Goal: Transaction & Acquisition: Download file/media

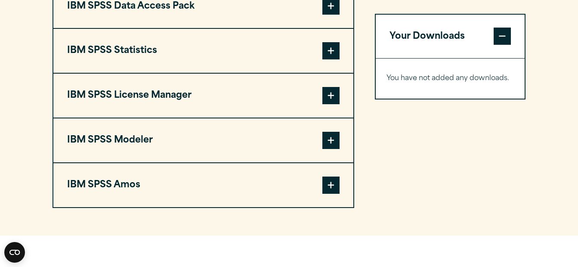
scroll to position [708, 0]
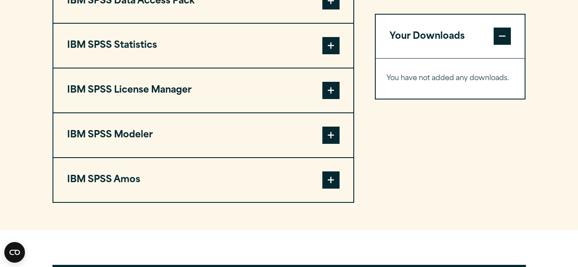
click at [330, 54] on span at bounding box center [330, 45] width 17 height 17
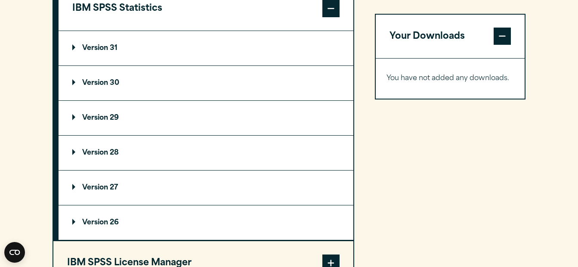
scroll to position [744, 0]
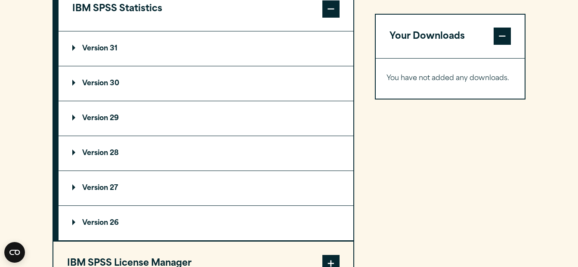
click at [189, 66] on summary "Version 31" at bounding box center [206, 48] width 295 height 34
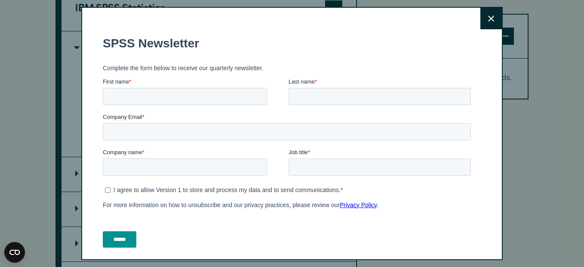
click at [487, 20] on button "Close" at bounding box center [492, 19] width 22 height 22
click at [488, 19] on icon at bounding box center [491, 18] width 6 height 6
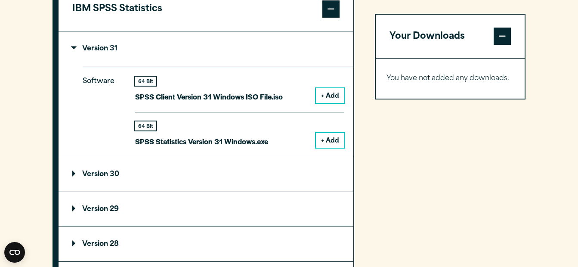
click at [334, 148] on button "+ Add" at bounding box center [330, 140] width 28 height 15
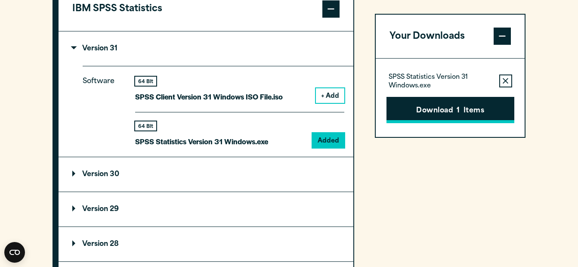
click at [427, 112] on button "Download 1 Items" at bounding box center [450, 110] width 128 height 27
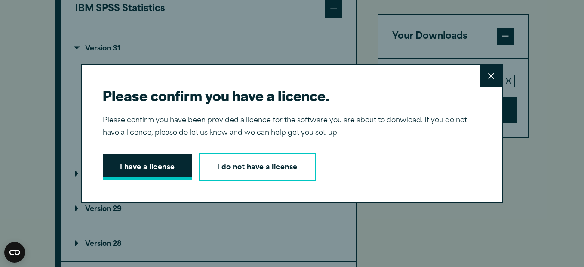
click at [178, 166] on button "I have a license" at bounding box center [148, 167] width 90 height 27
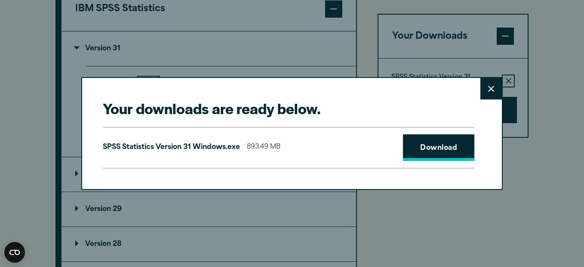
click at [416, 148] on link "Download" at bounding box center [438, 147] width 71 height 27
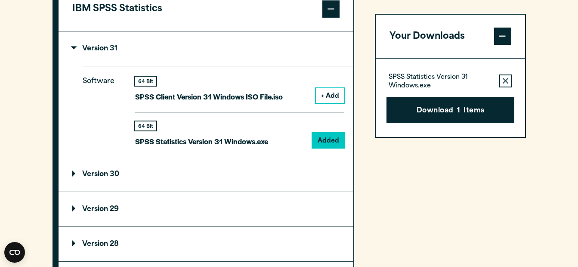
click at [365, 39] on div "Your downloads are ready below. Close SPSS Statistics Version 31 Windows.exe 89…" at bounding box center [289, 133] width 578 height 267
click at [446, 111] on button "Download 1 Items" at bounding box center [450, 110] width 128 height 27
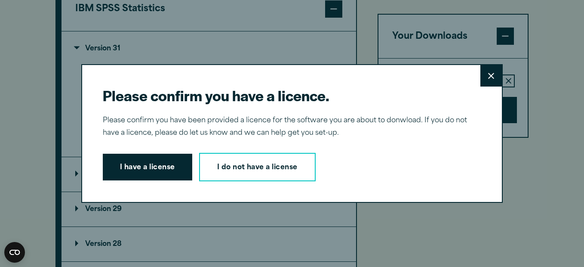
click at [483, 76] on button "Close" at bounding box center [492, 76] width 22 height 22
